Goal: Information Seeking & Learning: Learn about a topic

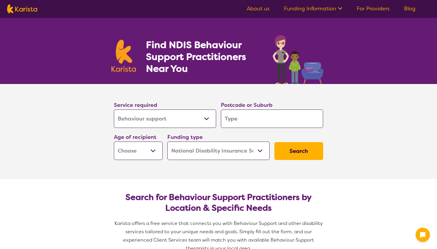
select select "Behaviour support"
select select "NDIS"
select select "Behaviour support"
select select "NDIS"
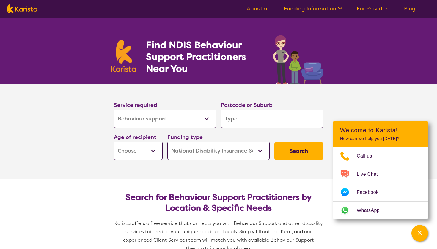
click at [244, 122] on input "search" at bounding box center [272, 119] width 102 height 18
type input "2"
type input "21"
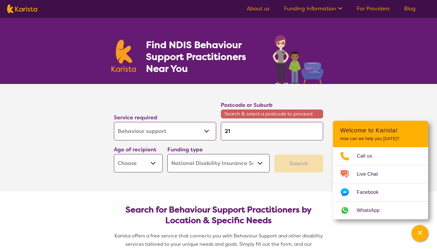
type input "212"
type input "2121"
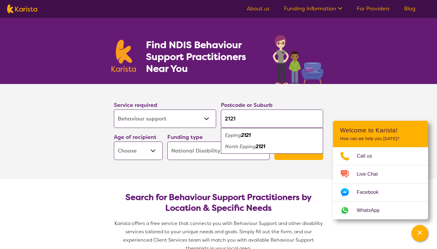
type input "2121"
click at [248, 137] on em "2121" at bounding box center [246, 135] width 10 height 6
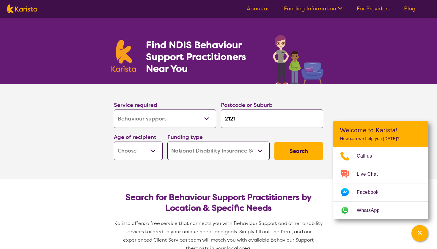
select select "EC"
click at [299, 153] on button "Search" at bounding box center [298, 151] width 49 height 18
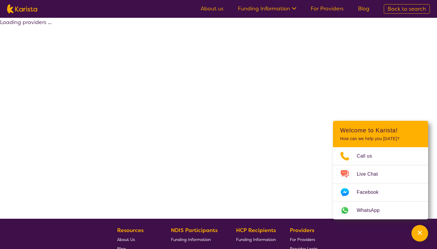
select select "by_score"
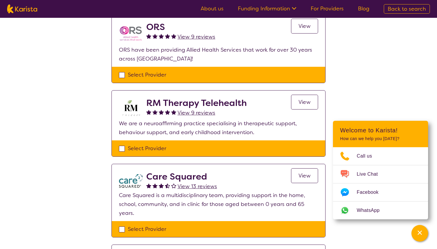
scroll to position [65, 0]
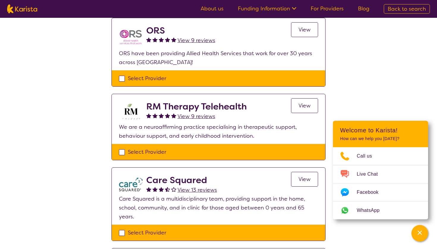
click at [311, 180] on link "View" at bounding box center [304, 179] width 27 height 15
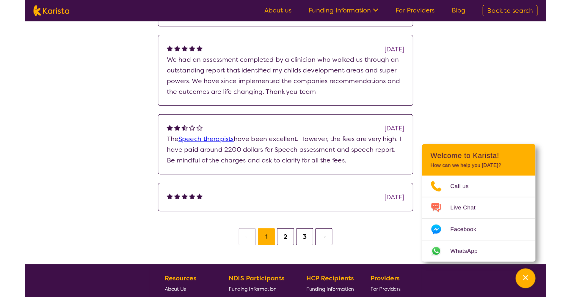
scroll to position [593, 0]
